Goal: Transaction & Acquisition: Download file/media

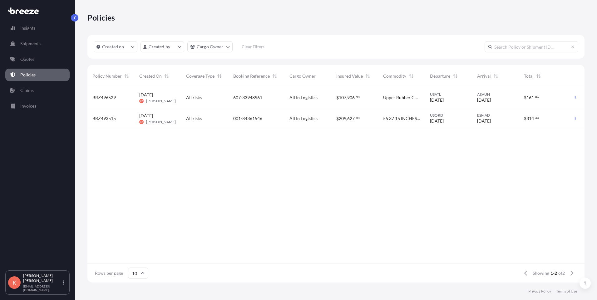
scroll to position [194, 492]
click at [575, 97] on icon "button" at bounding box center [575, 98] width 4 height 4
click at [269, 95] on div "607-33948961" at bounding box center [256, 98] width 46 height 6
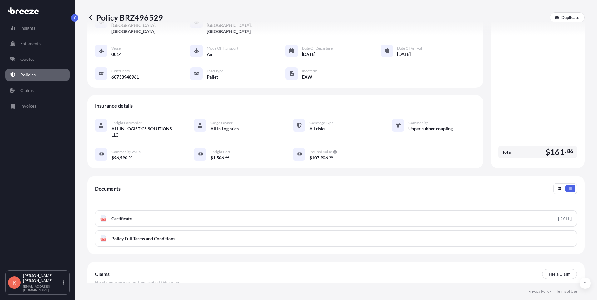
scroll to position [75, 0]
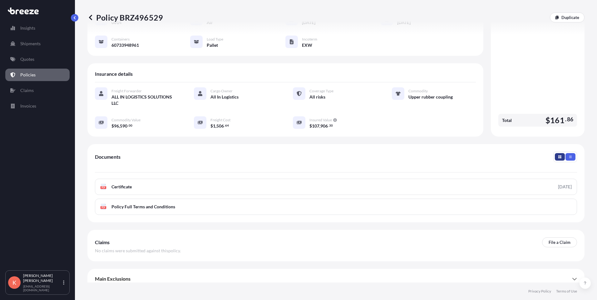
click at [558, 155] on icon "button" at bounding box center [559, 156] width 3 height 3
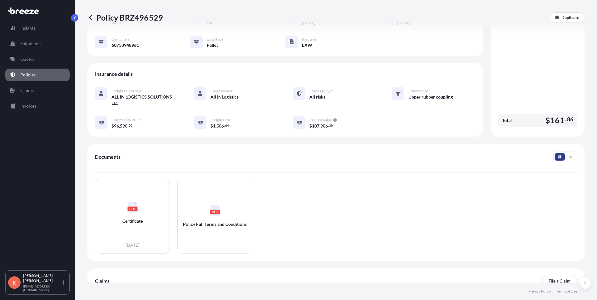
click at [558, 155] on icon "button" at bounding box center [559, 156] width 3 height 3
click at [567, 153] on button "button" at bounding box center [570, 156] width 10 height 7
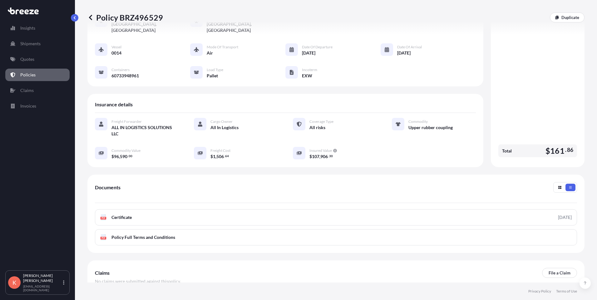
scroll to position [0, 0]
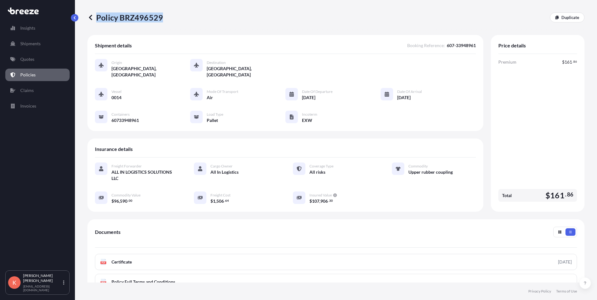
drag, startPoint x: 97, startPoint y: 17, endPoint x: 161, endPoint y: 16, distance: 64.3
click at [161, 16] on p "Policy BRZ496529" at bounding box center [124, 17] width 75 height 10
copy p "Policy BRZ496529"
click at [182, 26] on div "Policy BRZ496529 Duplicate" at bounding box center [335, 17] width 497 height 35
drag, startPoint x: 97, startPoint y: 17, endPoint x: 162, endPoint y: 19, distance: 64.3
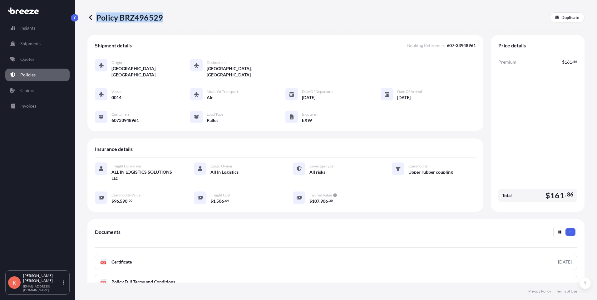
click at [162, 19] on p "Policy BRZ496529" at bounding box center [124, 17] width 75 height 10
copy p "Policy BRZ496529"
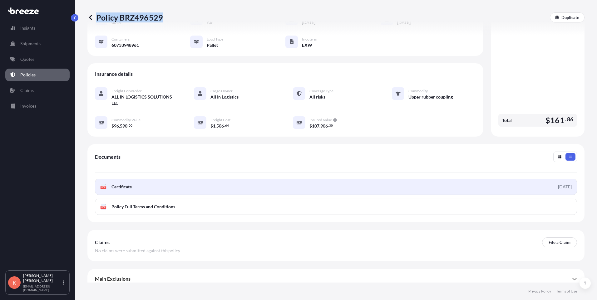
click at [527, 182] on link "PDF Certificate [DATE]" at bounding box center [336, 187] width 482 height 16
click at [543, 179] on link "PDF Certificate [DATE]" at bounding box center [336, 187] width 482 height 16
